Goal: Find specific page/section: Find specific page/section

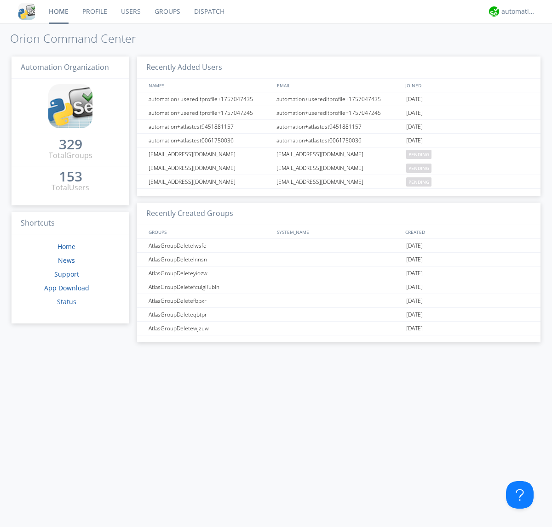
click at [166, 11] on link "Groups" at bounding box center [168, 11] width 40 height 23
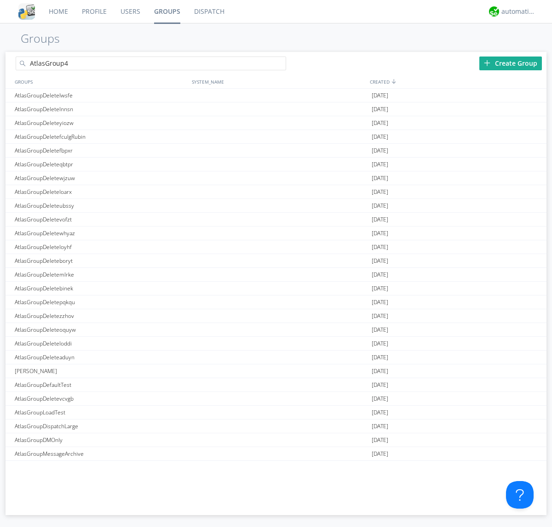
type input "AtlasGroup4"
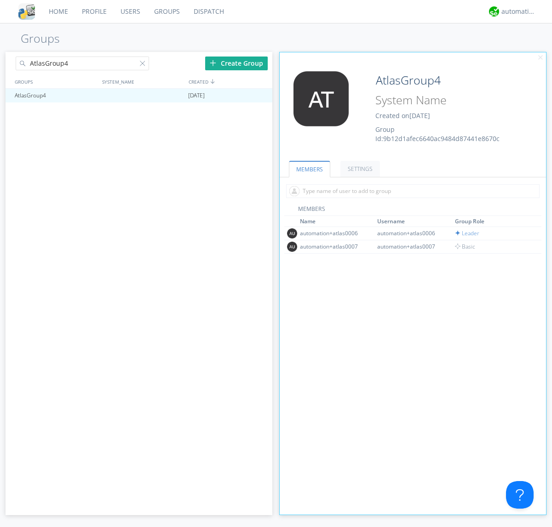
click at [359, 169] on link "SETTINGS" at bounding box center [360, 169] width 40 height 16
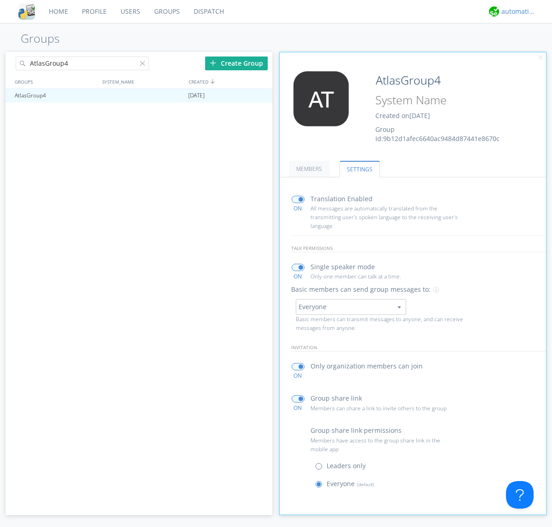
click at [516, 11] on div "automation+atlas" at bounding box center [518, 11] width 34 height 9
